Goal: Task Accomplishment & Management: Manage account settings

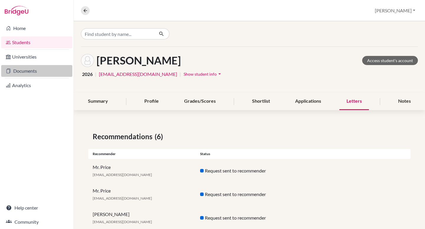
click at [30, 69] on link "Documents" at bounding box center [36, 71] width 71 height 12
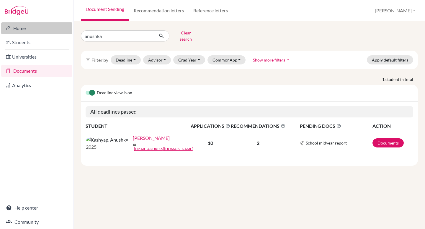
click at [22, 27] on link "Home" at bounding box center [36, 28] width 71 height 12
click at [186, 33] on button "Clear search" at bounding box center [185, 35] width 33 height 15
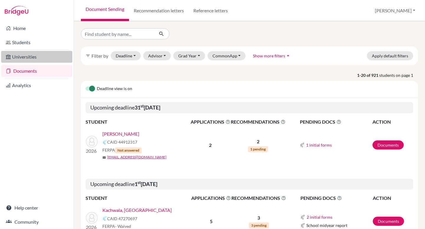
click at [29, 58] on link "Universities" at bounding box center [36, 57] width 71 height 12
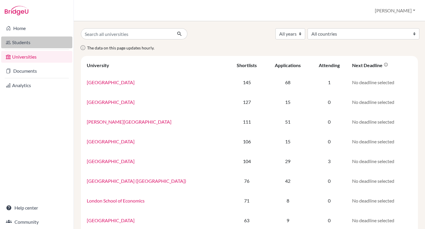
click at [29, 43] on link "Students" at bounding box center [36, 43] width 71 height 12
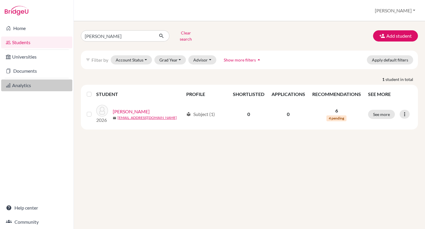
click at [24, 88] on link "Analytics" at bounding box center [36, 86] width 71 height 12
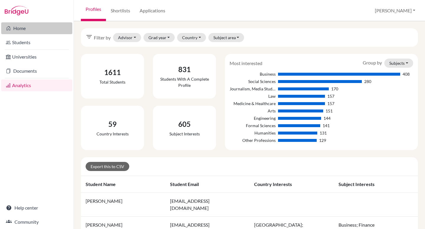
click at [18, 30] on link "Home" at bounding box center [36, 28] width 71 height 12
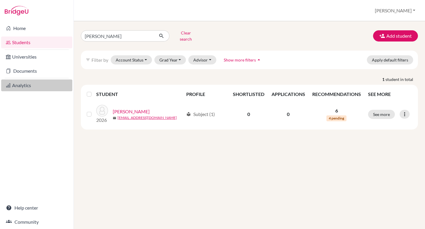
click at [24, 85] on link "Analytics" at bounding box center [36, 86] width 71 height 12
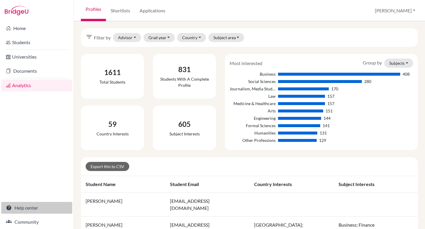
click at [20, 209] on link "Help center" at bounding box center [36, 208] width 71 height 12
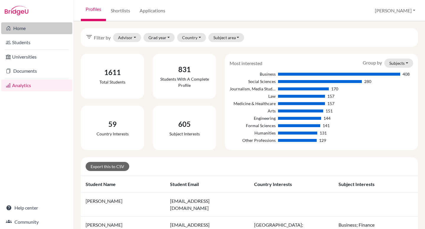
click at [25, 27] on link "Home" at bounding box center [36, 28] width 71 height 12
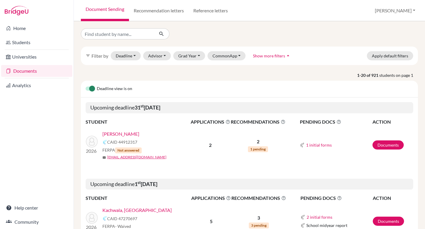
scroll to position [1, 0]
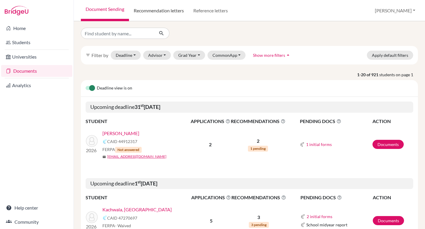
click at [172, 8] on link "Recommendation letters" at bounding box center [159, 10] width 60 height 21
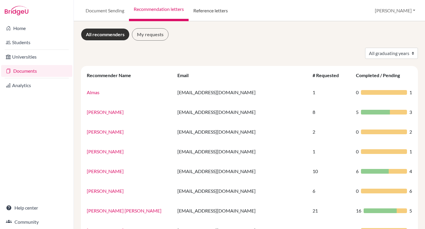
click at [209, 13] on link "Reference letters" at bounding box center [210, 10] width 44 height 21
click at [27, 207] on link "Help center" at bounding box center [36, 208] width 71 height 12
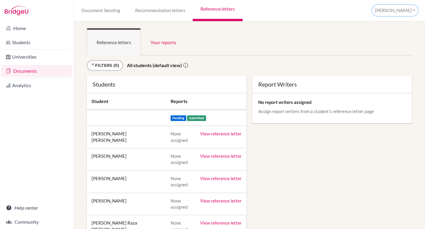
click at [407, 11] on button "[PERSON_NAME]" at bounding box center [395, 10] width 46 height 11
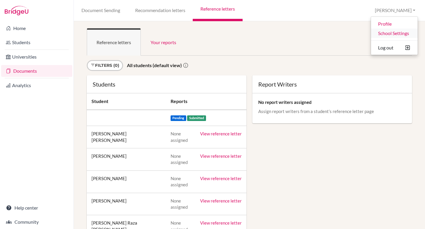
click at [399, 35] on link "School Settings" at bounding box center [394, 33] width 47 height 9
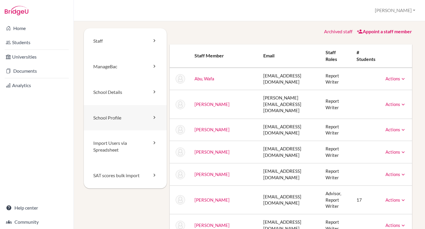
click at [136, 119] on link "School Profile" at bounding box center [125, 118] width 83 height 26
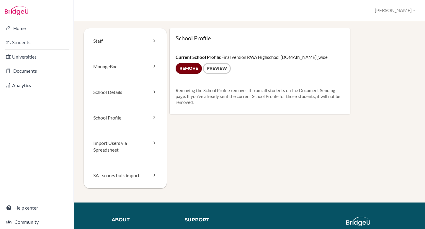
click at [188, 69] on input "Remove" at bounding box center [188, 68] width 26 height 11
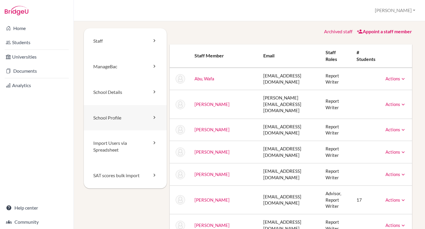
click at [115, 119] on link "School Profile" at bounding box center [125, 118] width 83 height 26
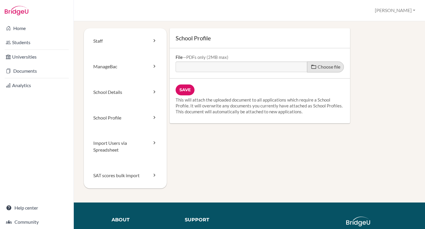
click at [332, 67] on span "Choose file" at bounding box center [328, 67] width 23 height 6
click at [266, 67] on input "Choose file" at bounding box center [220, 65] width 90 height 7
type input "C:\fakepath\RWA High School Profile - 2026.pdf"
type input "RWA High School Profile - 2026.pdf"
click at [185, 92] on input "Save" at bounding box center [184, 90] width 19 height 11
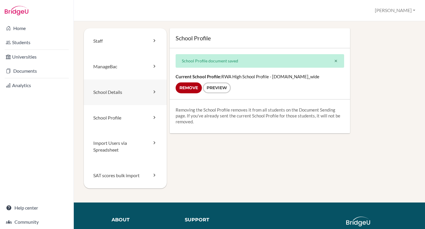
click at [113, 93] on link "School Details" at bounding box center [125, 93] width 83 height 26
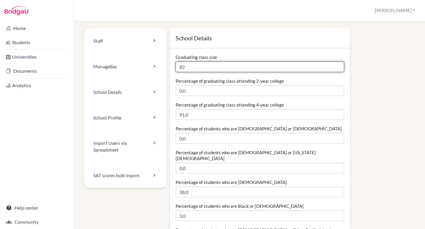
click at [189, 66] on input "82" at bounding box center [259, 67] width 168 height 11
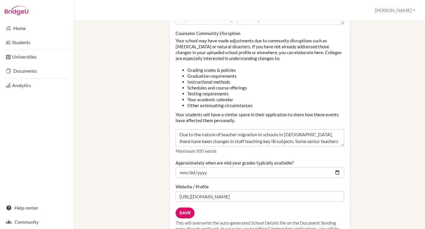
scroll to position [670, 0]
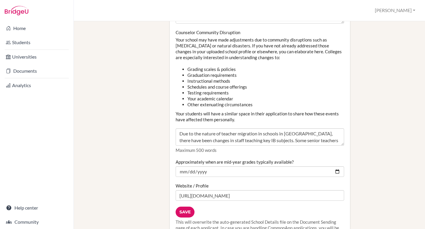
type input "83"
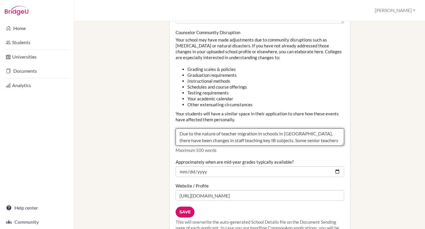
click at [303, 131] on textarea "Due to the nature of teacher migration in schools in Dubai, there have been cha…" at bounding box center [259, 138] width 168 height 18
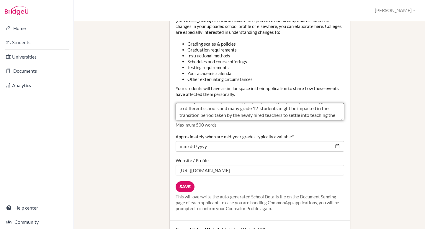
scroll to position [0, 0]
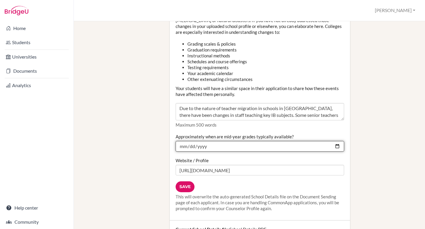
click at [184, 141] on input "2025-01-29" at bounding box center [259, 146] width 168 height 11
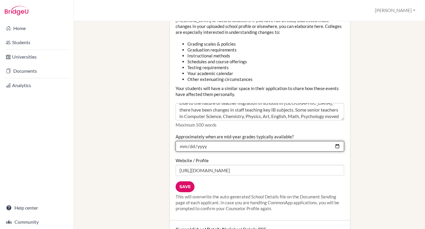
scroll to position [9, 0]
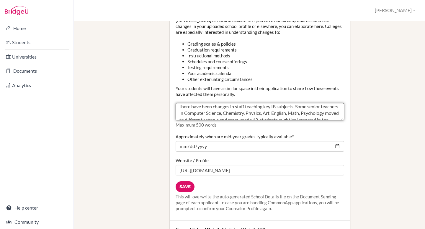
click at [299, 109] on textarea "Due to the nature of teacher migration in schools in Dubai, there have been cha…" at bounding box center [259, 112] width 168 height 18
click at [246, 108] on textarea "Due to the nature of teacher migration in schools in Dubai, there have been cha…" at bounding box center [259, 112] width 168 height 18
click at [231, 108] on textarea "Due to the nature of teacher migration in schools in Dubai, there have been cha…" at bounding box center [259, 112] width 168 height 18
click at [244, 108] on textarea "Due to the nature of teacher migration in schools in Dubai, there have been cha…" at bounding box center [259, 112] width 168 height 18
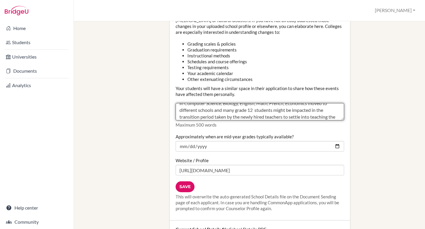
scroll to position [20, 0]
click at [318, 110] on textarea "Due to the nature of teacher migration in schools in Dubai, there have been cha…" at bounding box center [259, 112] width 168 height 18
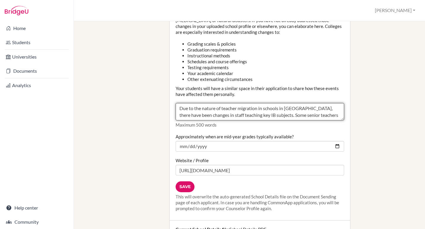
scroll to position [0, 0]
click at [292, 105] on textarea "Due to the nature of teacher migration in schools in Dubai, there have been cha…" at bounding box center [259, 112] width 168 height 18
click at [237, 109] on textarea "Due to the nature of teacher migration in schools in Dubai, there have been cha…" at bounding box center [259, 112] width 168 height 18
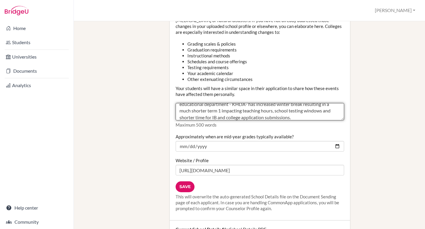
scroll to position [54, 0]
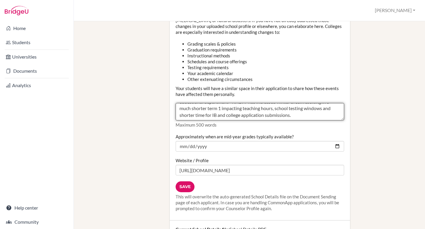
type textarea "Due to the nature of teacher migration in schools in [GEOGRAPHIC_DATA], there h…"
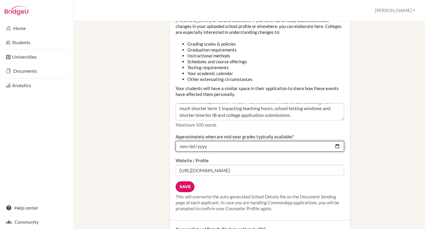
click at [182, 142] on input "2025-01-29" at bounding box center [259, 146] width 168 height 11
click at [182, 142] on input "2025-01-04" at bounding box center [259, 146] width 168 height 11
click at [206, 141] on input "2025-01-29" at bounding box center [259, 146] width 168 height 11
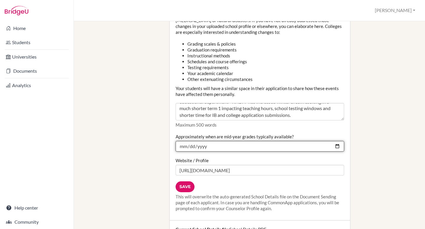
click at [199, 141] on input "2025-01-29" at bounding box center [259, 146] width 168 height 11
type input "2026-01-29"
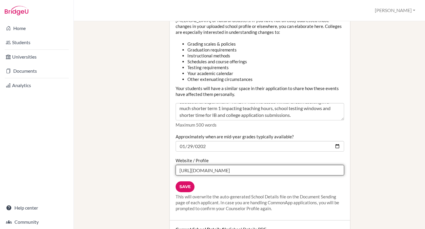
click at [252, 166] on input "https://www.rwadubai.com/" at bounding box center [259, 170] width 168 height 11
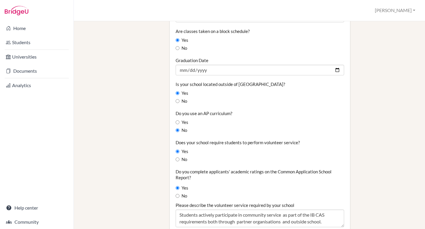
scroll to position [465, 0]
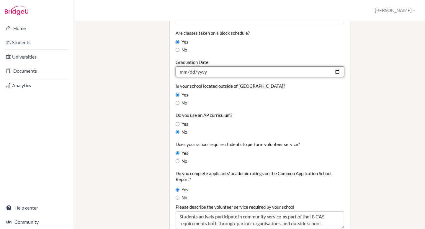
click at [182, 67] on input "2025-05-22" at bounding box center [259, 72] width 168 height 11
type input "2025-05-04"
type input "2026-06-04"
click at [337, 67] on input "2026-06-04" at bounding box center [259, 72] width 168 height 11
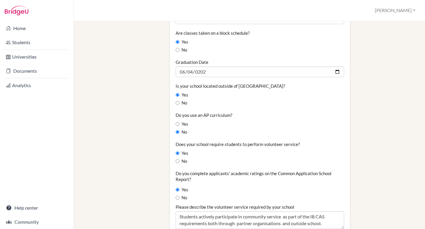
click at [309, 92] on div "Yes" at bounding box center [259, 95] width 168 height 6
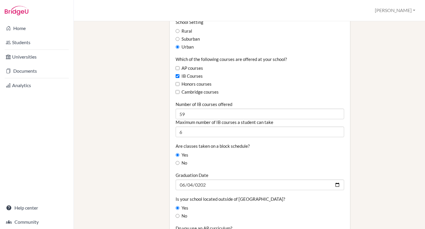
scroll to position [347, 0]
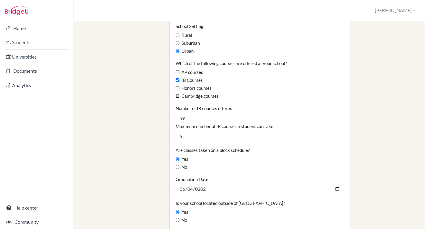
click at [178, 94] on input "Cambridge courses" at bounding box center [177, 96] width 4 height 4
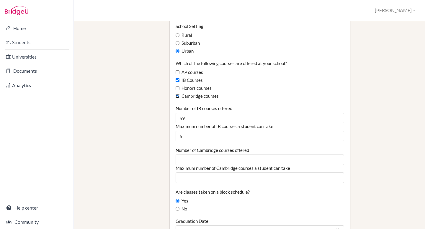
click at [178, 94] on input "Cambridge courses" at bounding box center [177, 96] width 4 height 4
checkbox input "false"
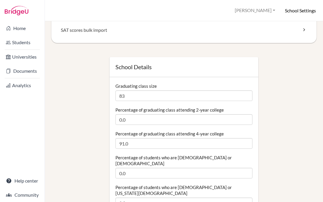
scroll to position [129, 0]
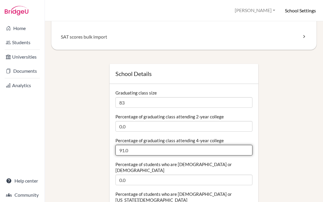
click at [124, 151] on input "91.0" at bounding box center [183, 150] width 137 height 11
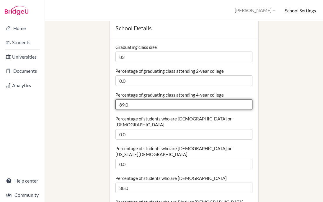
scroll to position [175, 0]
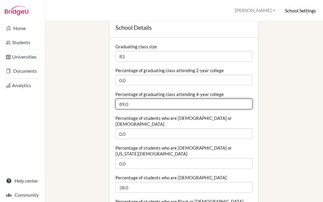
type input "89.0"
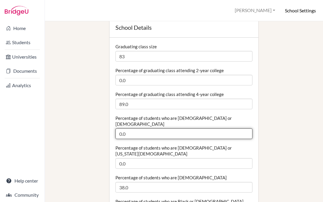
click at [122, 129] on input "0.0" at bounding box center [183, 134] width 137 height 11
click at [127, 129] on input "2.0" at bounding box center [183, 134] width 137 height 11
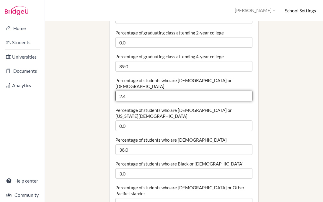
scroll to position [222, 0]
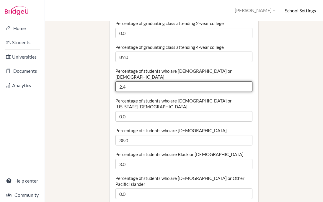
type input "2.4"
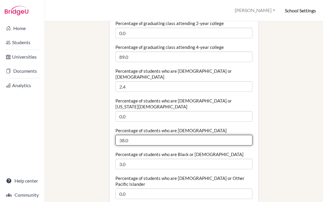
click at [124, 135] on input "38.0" at bounding box center [183, 140] width 137 height 11
click at [129, 135] on input "54.0" at bounding box center [183, 140] width 137 height 11
type input "54.22"
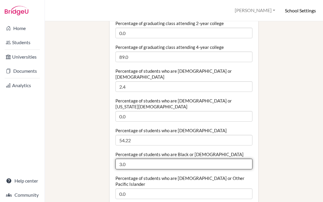
click at [121, 159] on input "3.0" at bounding box center [183, 164] width 137 height 11
click at [129, 159] on input "2.0" at bounding box center [183, 164] width 137 height 11
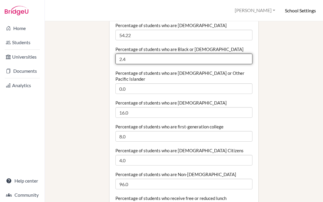
scroll to position [330, 0]
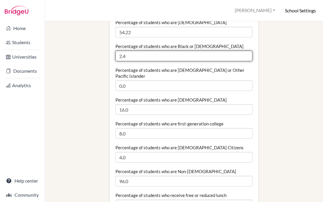
type input "2.4"
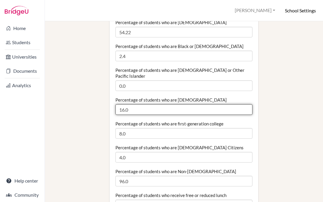
click at [138, 104] on input "16.0" at bounding box center [183, 109] width 137 height 11
click at [124, 104] on input "16.0" at bounding box center [183, 109] width 137 height 11
type input "48.0"
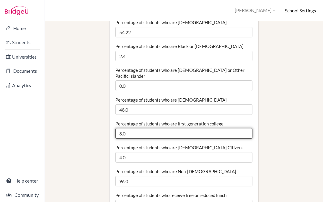
click at [121, 128] on input "8.0" at bounding box center [183, 133] width 137 height 11
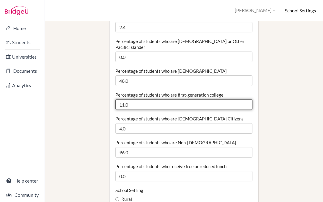
scroll to position [361, 0]
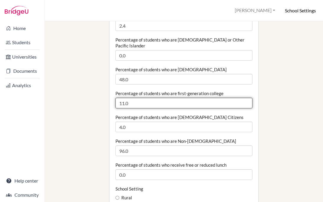
type input "11.0"
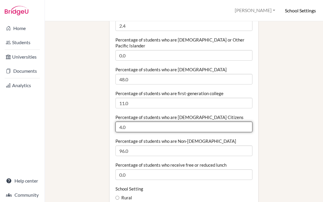
click at [204, 122] on input "4.0" at bounding box center [183, 127] width 137 height 11
type input "4.8"
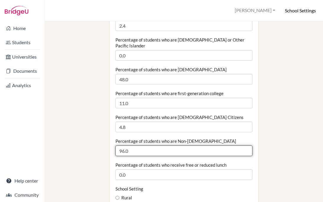
click at [125, 146] on input "96.0" at bounding box center [183, 151] width 137 height 11
type input "95.0"
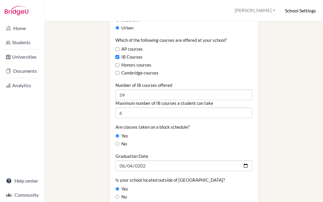
scroll to position [547, 0]
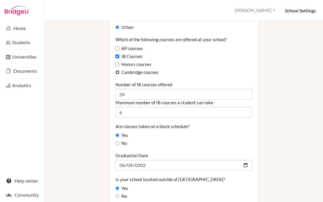
click at [118, 70] on input "Cambridge courses" at bounding box center [117, 72] width 4 height 4
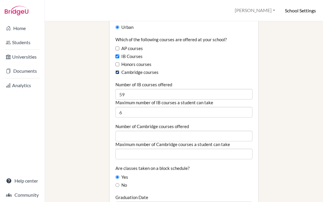
click at [118, 70] on input "Cambridge courses" at bounding box center [117, 72] width 4 height 4
checkbox input "false"
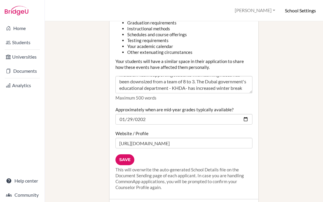
scroll to position [925, 0]
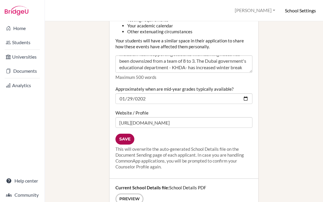
click at [129, 134] on input "Save" at bounding box center [124, 139] width 19 height 11
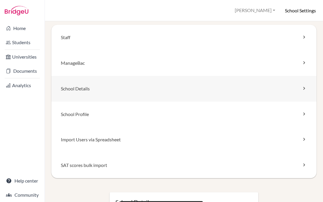
click at [97, 91] on link "School Details" at bounding box center [183, 89] width 265 height 26
click at [80, 89] on link "School Details" at bounding box center [183, 89] width 265 height 26
click at [84, 88] on link "School Details" at bounding box center [183, 89] width 265 height 26
click at [303, 88] on icon at bounding box center [304, 88] width 6 height 6
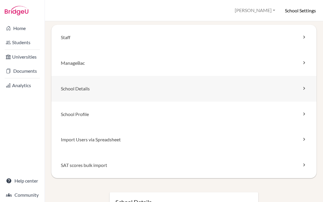
click at [303, 88] on icon at bounding box center [304, 88] width 6 height 6
click at [75, 90] on link "School Details" at bounding box center [183, 89] width 265 height 26
click at [78, 115] on link "School Profile" at bounding box center [183, 115] width 265 height 26
click at [81, 89] on link "School Details" at bounding box center [183, 89] width 265 height 26
click at [84, 91] on link "School Details" at bounding box center [183, 89] width 265 height 26
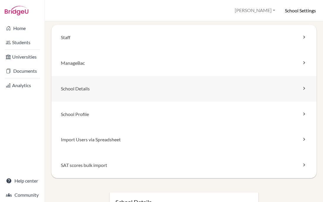
click at [302, 89] on icon at bounding box center [304, 88] width 6 height 6
click at [89, 40] on link "Staff" at bounding box center [183, 38] width 265 height 26
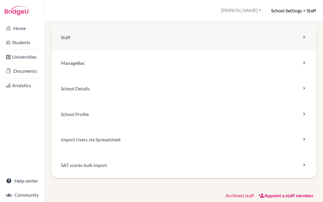
click at [89, 40] on link "Staff" at bounding box center [183, 38] width 265 height 26
click at [207, 61] on link "ManageBac" at bounding box center [183, 63] width 265 height 26
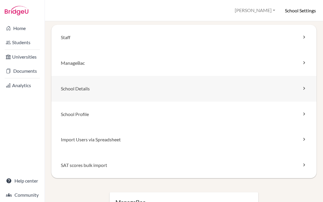
click at [88, 90] on link "School Details" at bounding box center [183, 89] width 265 height 26
click at [119, 66] on link "ManageBac" at bounding box center [183, 63] width 265 height 26
click at [106, 86] on link "School Details" at bounding box center [183, 89] width 265 height 26
click at [75, 88] on link "School Details" at bounding box center [183, 89] width 265 height 26
click at [95, 88] on link "School Details" at bounding box center [183, 89] width 265 height 26
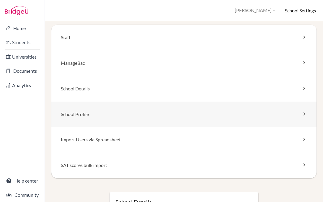
click at [96, 114] on link "School Profile" at bounding box center [183, 115] width 265 height 26
click at [187, 90] on link "School Details" at bounding box center [183, 89] width 265 height 26
click at [72, 90] on link "School Details" at bounding box center [183, 89] width 265 height 26
click at [305, 88] on icon at bounding box center [304, 88] width 6 height 6
click at [280, 90] on link "School Details" at bounding box center [183, 89] width 265 height 26
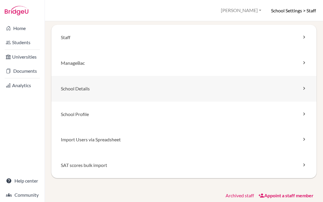
click at [214, 89] on link "School Details" at bounding box center [183, 89] width 265 height 26
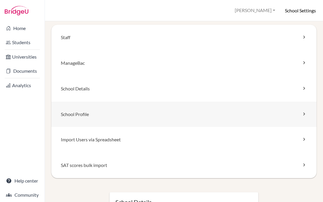
click at [303, 115] on icon at bounding box center [304, 114] width 6 height 6
click at [295, 10] on h6 "School Settings" at bounding box center [299, 10] width 31 height 6
click at [269, 9] on button "[PERSON_NAME]" at bounding box center [255, 10] width 46 height 11
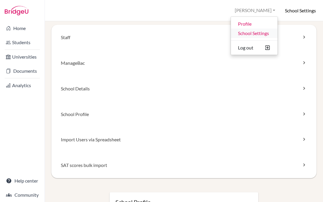
click at [264, 35] on link "School Settings" at bounding box center [254, 33] width 47 height 9
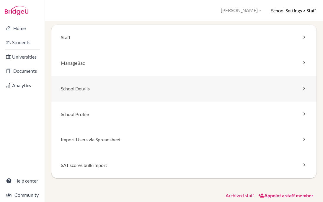
click at [141, 91] on link "School Details" at bounding box center [183, 89] width 265 height 26
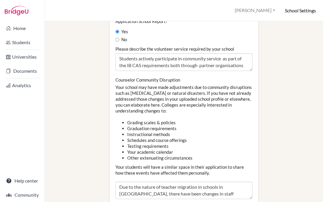
scroll to position [925, 0]
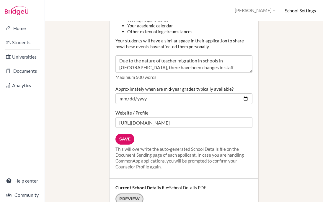
click at [127, 194] on link "Preview" at bounding box center [129, 199] width 28 height 11
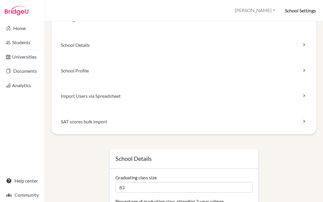
scroll to position [0, 0]
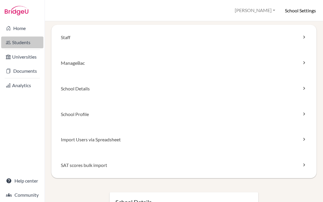
click at [18, 42] on link "Students" at bounding box center [22, 43] width 42 height 12
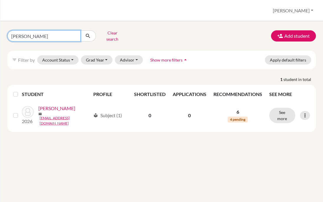
click at [73, 34] on input "[PERSON_NAME]" at bounding box center [43, 35] width 73 height 11
type input "[PERSON_NAME]"
click button "submit" at bounding box center [88, 35] width 16 height 11
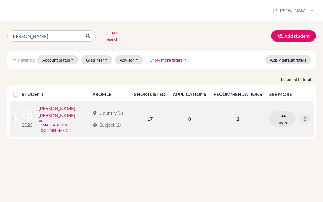
click at [73, 107] on link "[PERSON_NAME] [PERSON_NAME]" at bounding box center [63, 112] width 51 height 14
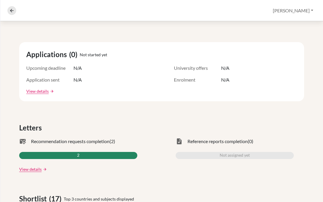
scroll to position [103, 0]
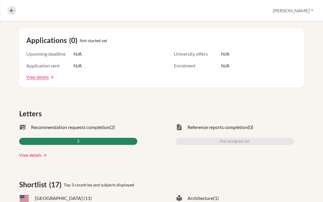
click at [40, 155] on link "View details" at bounding box center [30, 155] width 22 height 6
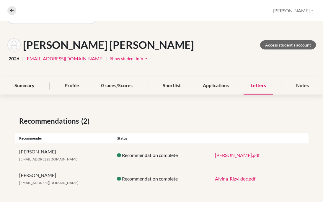
scroll to position [18, 0]
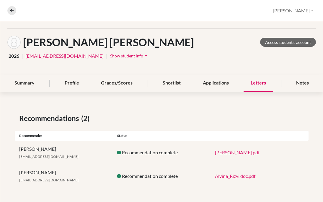
click at [239, 175] on link "Alvina_Rizvi.doc.pdf" at bounding box center [235, 176] width 40 height 6
